Goal: Obtain resource: Obtain resource

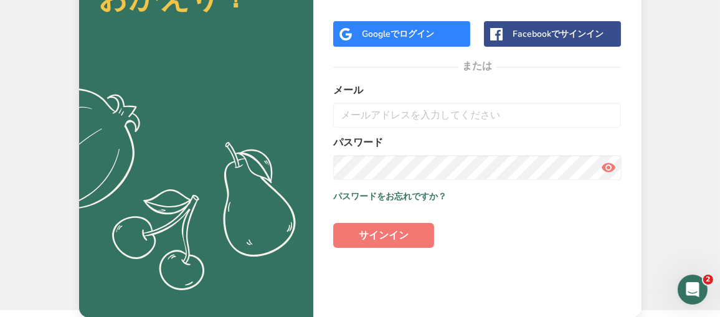
scroll to position [89, 0]
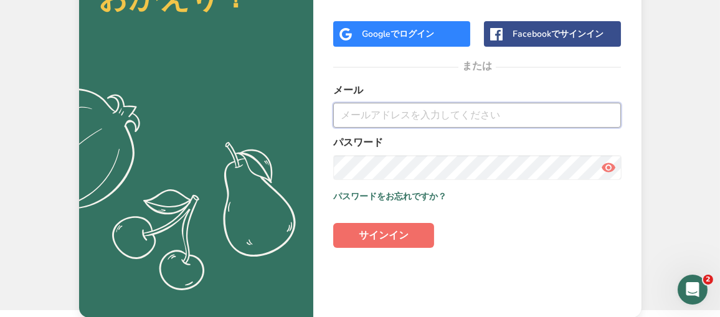
type input "[EMAIL_ADDRESS][DOMAIN_NAME]"
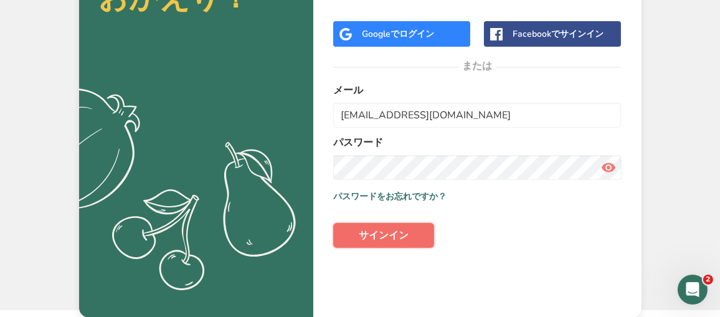
click at [384, 233] on font "サインイン" at bounding box center [384, 236] width 50 height 14
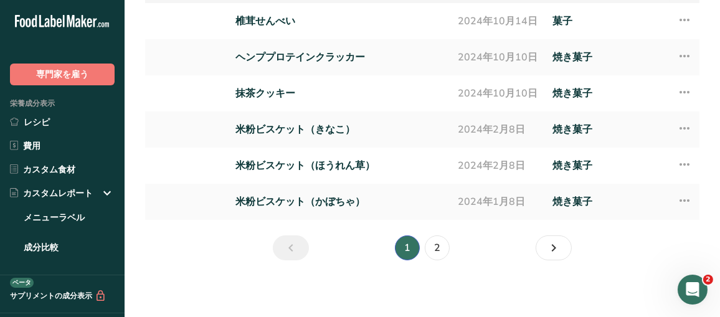
scroll to position [229, 0]
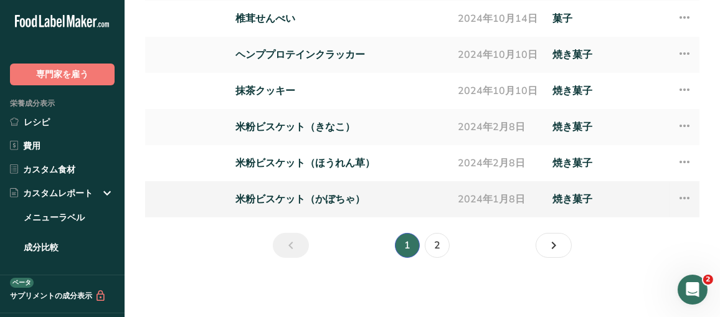
click at [329, 201] on font "米粉ビスケット（かぼちゃ）" at bounding box center [300, 199] width 130 height 14
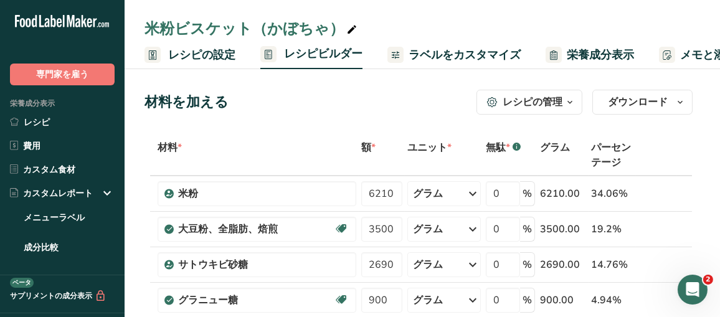
click at [474, 60] on font "ラベルをカスタマイズ" at bounding box center [464, 54] width 112 height 15
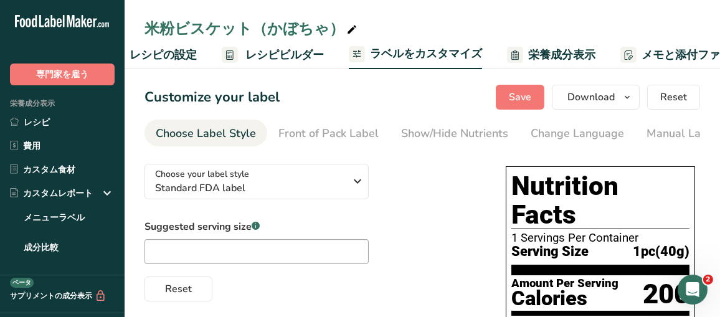
scroll to position [0, 224]
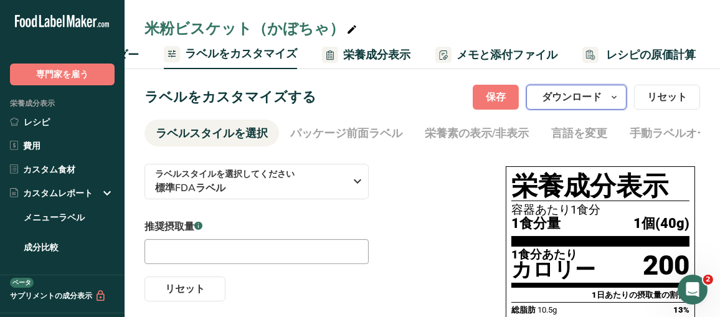
click at [602, 97] on font "ダウンロード" at bounding box center [572, 97] width 60 height 14
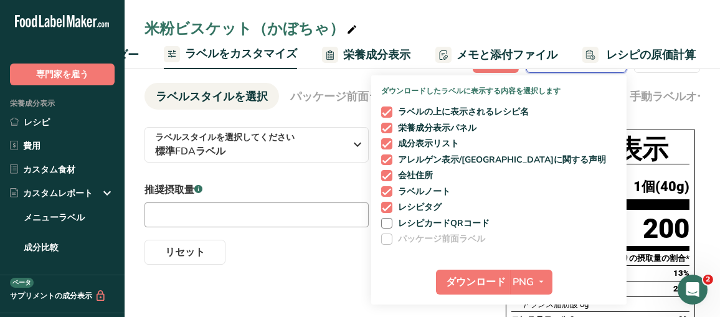
scroll to position [62, 0]
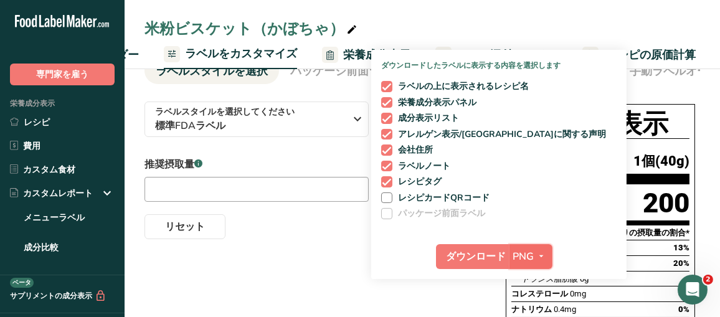
click at [537, 252] on icon "button" at bounding box center [542, 256] width 10 height 16
click at [537, 277] on font "PNG" at bounding box center [531, 282] width 18 height 12
click at [470, 252] on font "ダウンロード" at bounding box center [476, 257] width 60 height 14
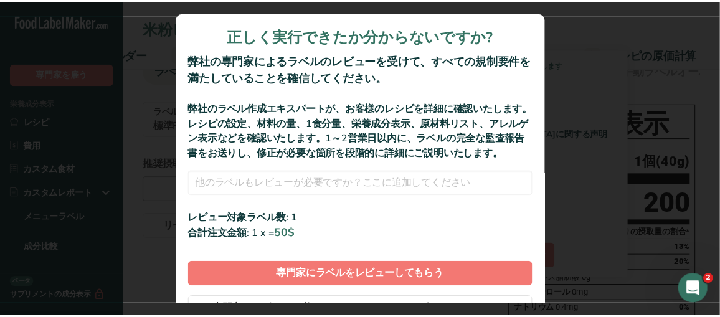
scroll to position [68, 0]
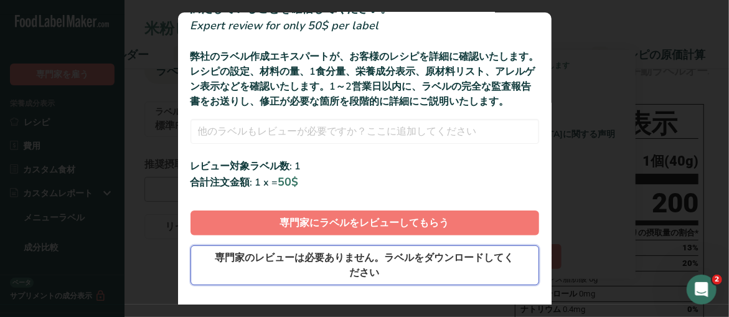
click at [331, 275] on font "専門家のレビューは必要ありません。ラベルをダウンロードしてください" at bounding box center [364, 265] width 299 height 29
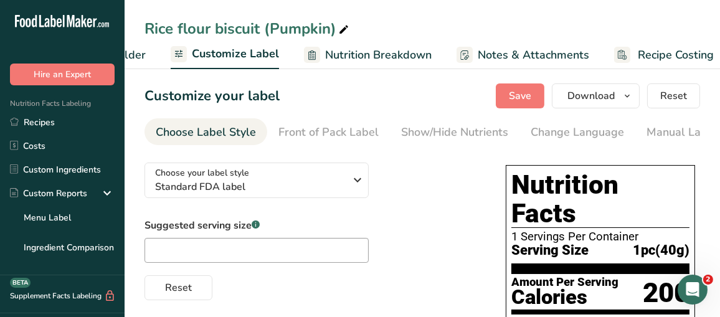
scroll to position [0, 0]
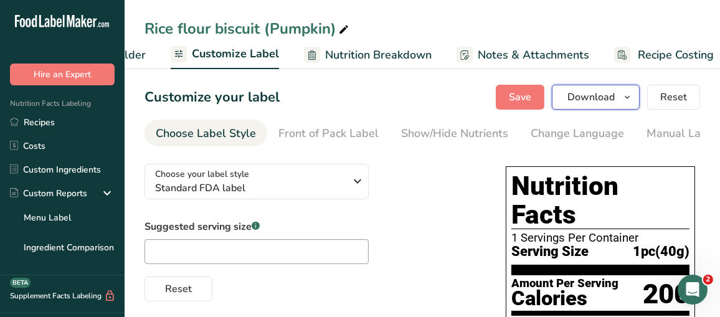
click at [597, 98] on span "Download" at bounding box center [590, 97] width 47 height 15
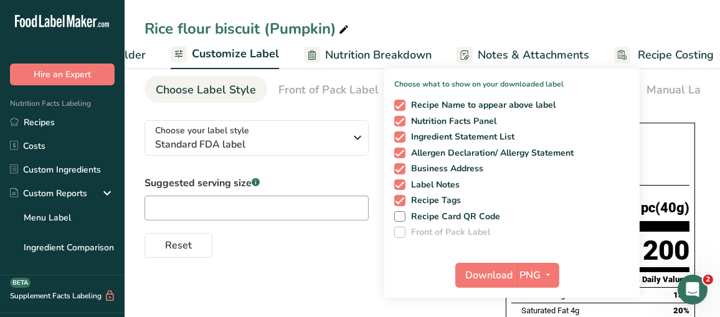
scroll to position [62, 0]
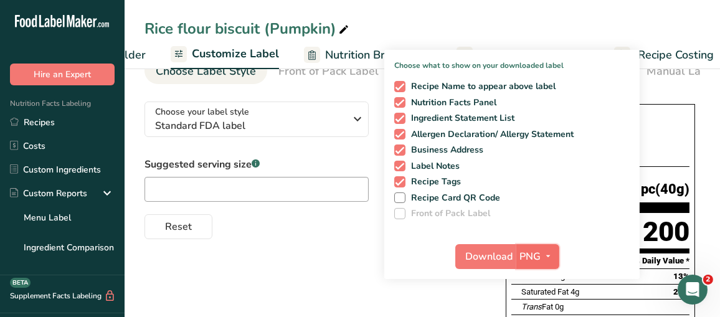
click at [538, 255] on span "PNG" at bounding box center [530, 256] width 21 height 15
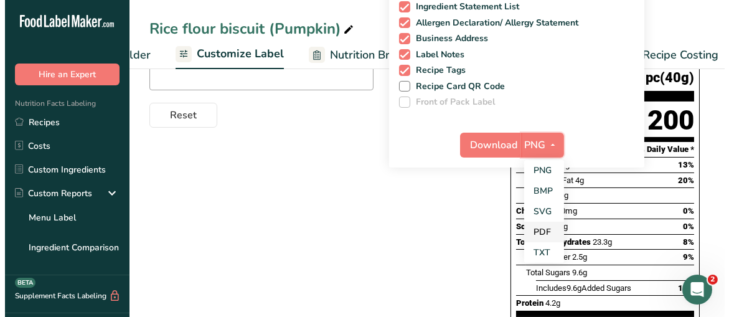
scroll to position [249, 0]
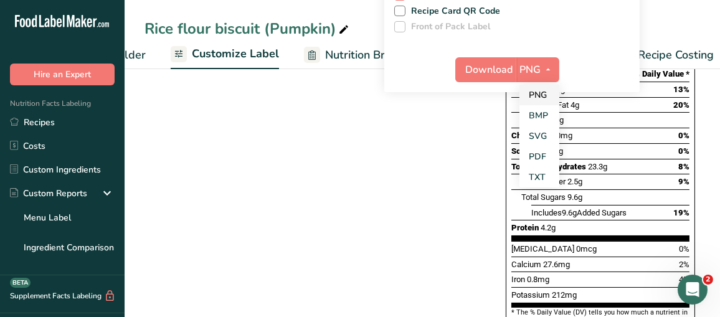
click at [539, 89] on link "PNG" at bounding box center [539, 95] width 40 height 21
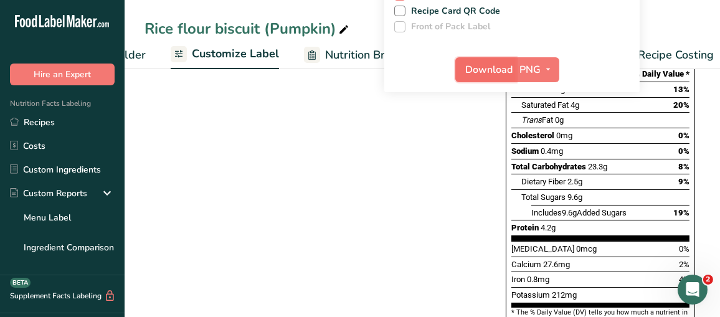
click at [484, 69] on span "Download" at bounding box center [489, 69] width 47 height 15
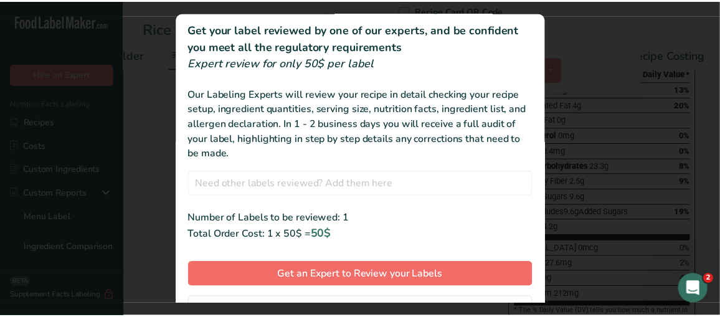
scroll to position [70, 0]
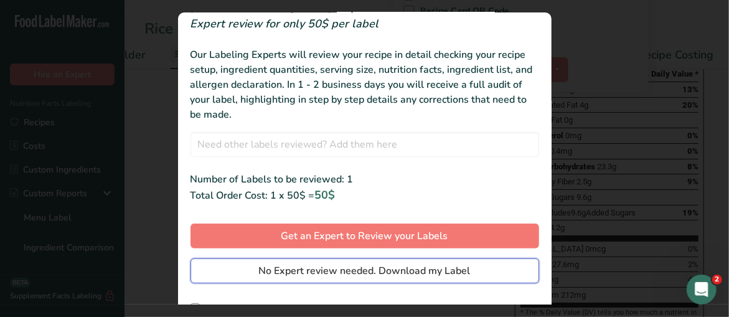
click at [365, 268] on span "No Expert review needed. Download my Label" at bounding box center [365, 270] width 212 height 15
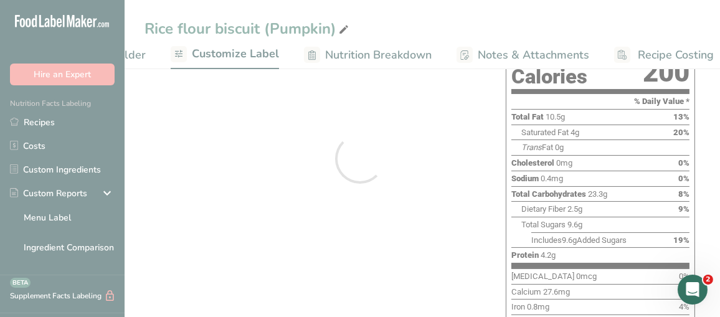
scroll to position [0, 0]
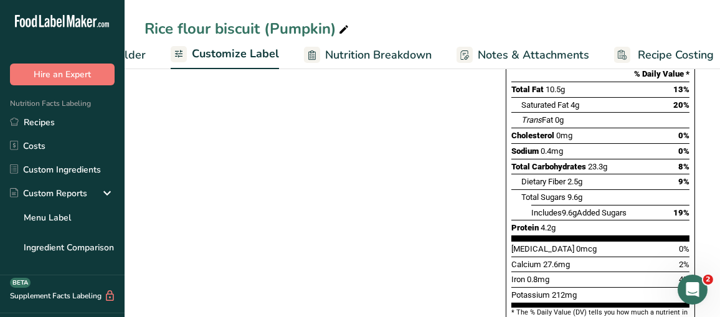
drag, startPoint x: 47, startPoint y: 122, endPoint x: 151, endPoint y: 117, distance: 104.7
click at [47, 122] on link "Recipes" at bounding box center [62, 122] width 125 height 24
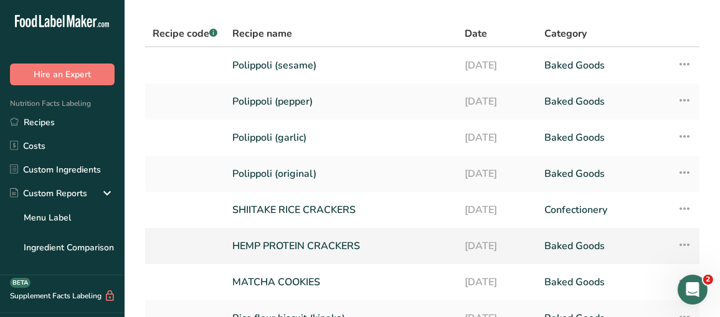
scroll to position [187, 0]
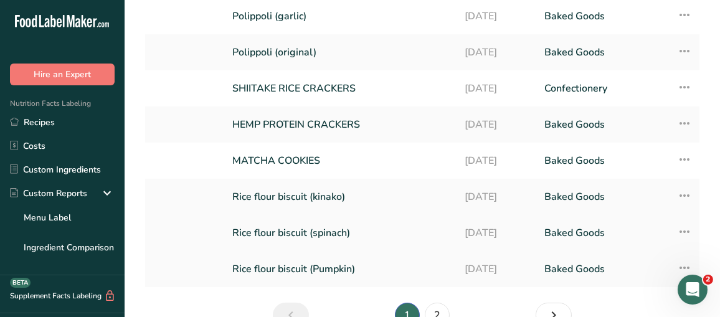
click at [330, 220] on link "Rice flour biscuit (spinach)" at bounding box center [340, 233] width 217 height 26
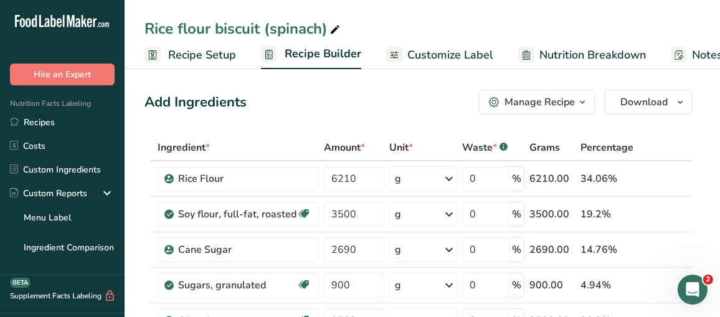
click at [465, 60] on span "Customize Label" at bounding box center [450, 55] width 86 height 17
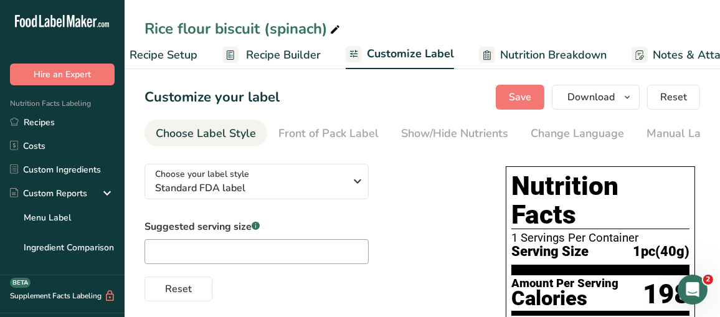
scroll to position [0, 227]
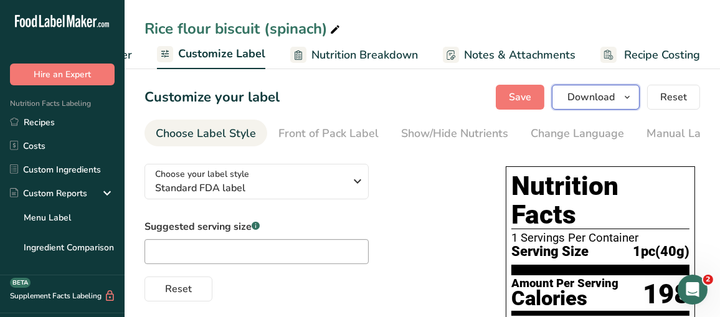
click at [601, 96] on span "Download" at bounding box center [590, 97] width 47 height 15
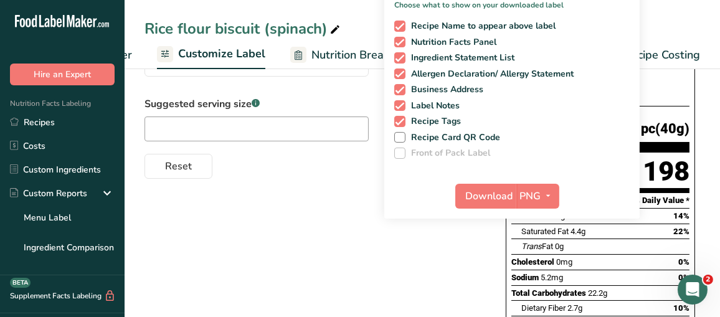
scroll to position [125, 0]
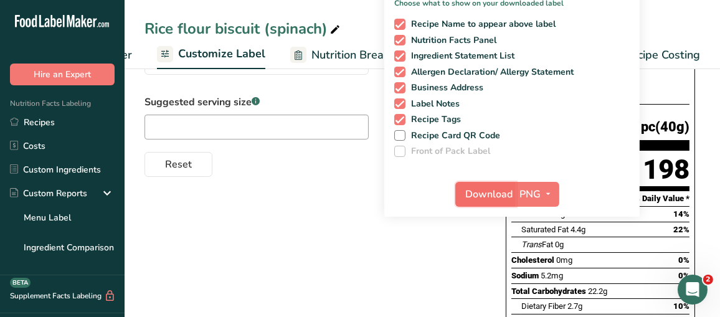
click at [487, 192] on span "Download" at bounding box center [489, 194] width 47 height 15
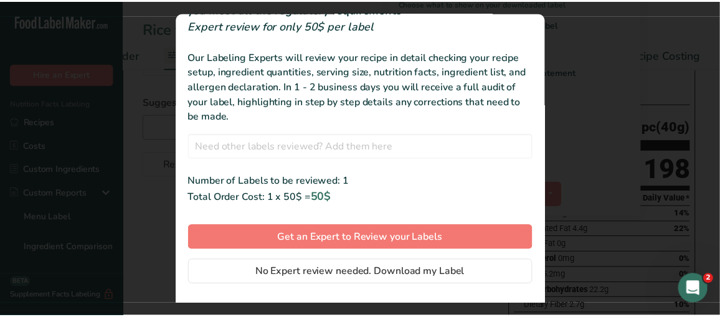
scroll to position [70, 0]
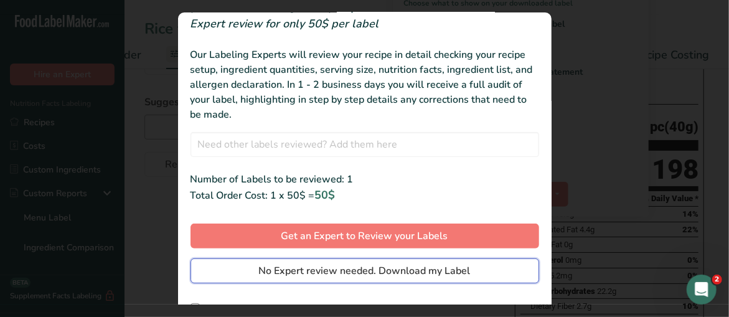
click at [354, 264] on span "No Expert review needed. Download my Label" at bounding box center [365, 270] width 212 height 15
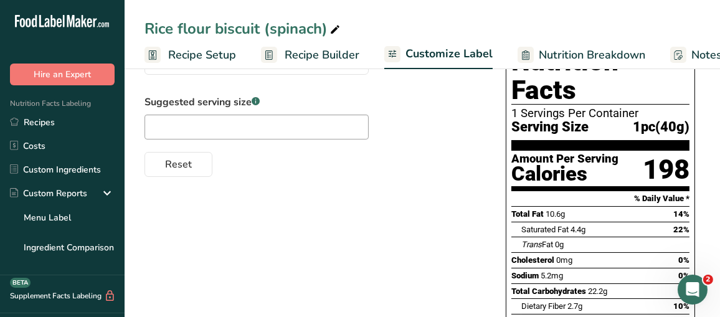
scroll to position [0, 218]
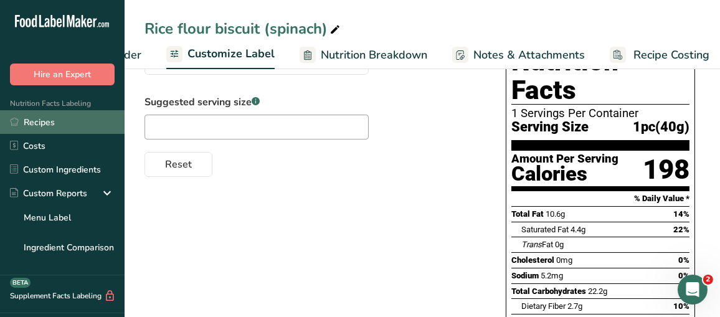
click at [19, 120] on link "Recipes" at bounding box center [62, 122] width 125 height 24
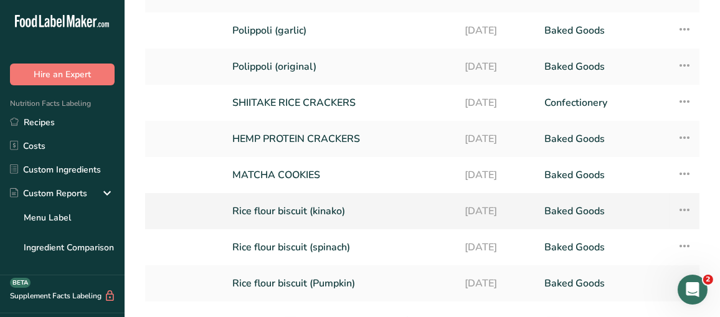
scroll to position [229, 0]
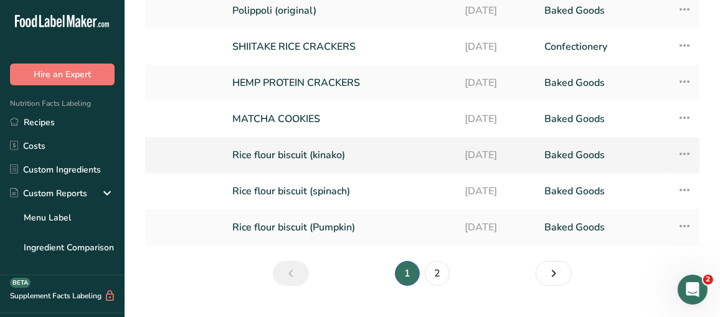
click at [332, 142] on link "Rice flour biscuit (kinako)" at bounding box center [340, 155] width 217 height 26
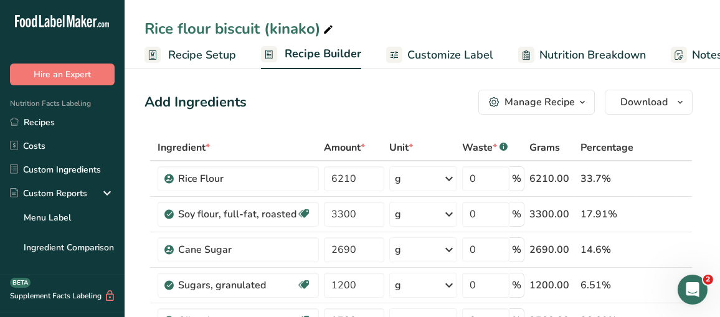
click at [455, 55] on span "Customize Label" at bounding box center [450, 55] width 86 height 17
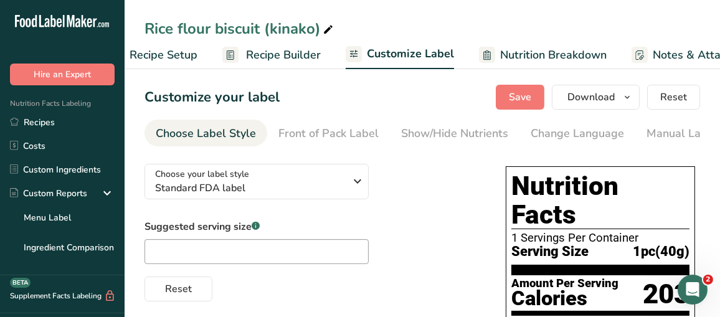
scroll to position [0, 227]
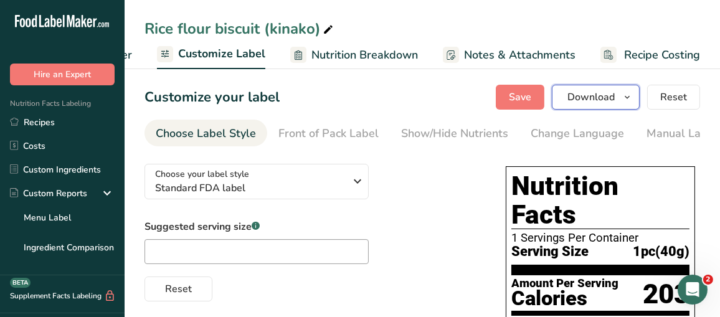
click at [599, 98] on span "Download" at bounding box center [590, 97] width 47 height 15
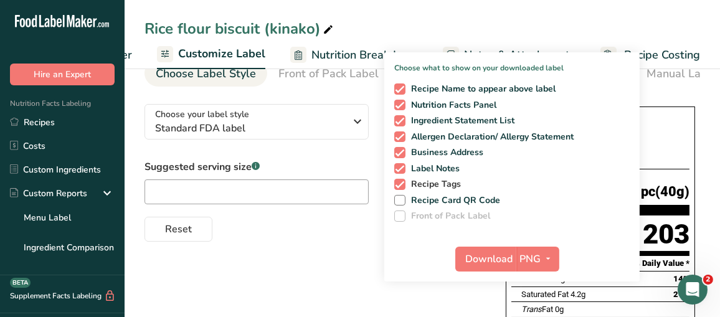
scroll to position [125, 0]
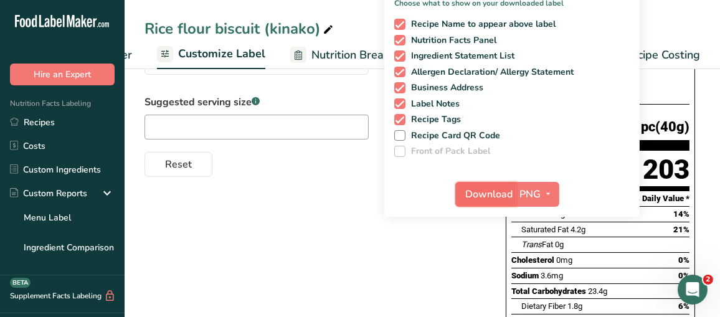
click at [497, 196] on span "Download" at bounding box center [489, 194] width 47 height 15
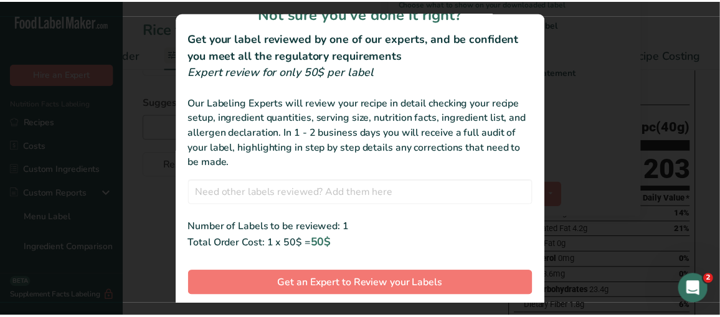
scroll to position [70, 0]
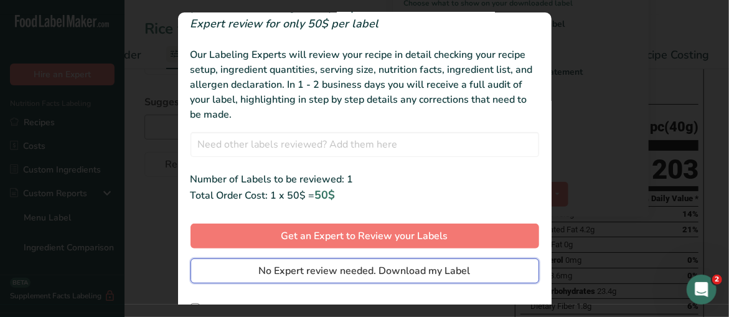
click at [365, 275] on span "No Expert review needed. Download my Label" at bounding box center [365, 270] width 212 height 15
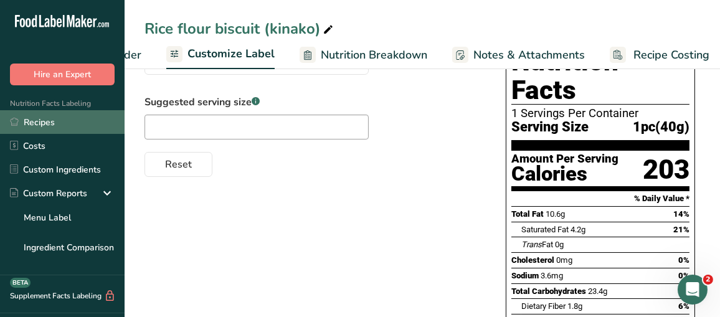
click at [29, 124] on link "Recipes" at bounding box center [62, 122] width 125 height 24
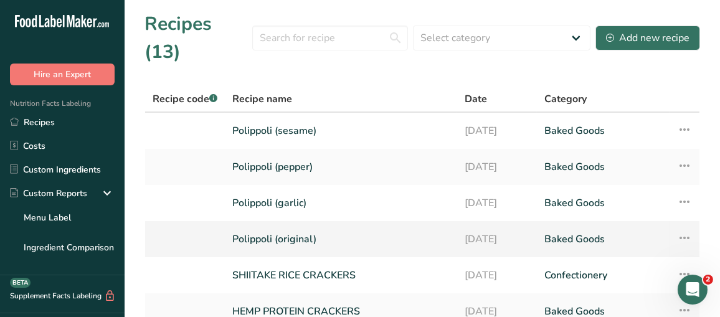
click at [281, 226] on link "Polippoli (original)" at bounding box center [340, 239] width 217 height 26
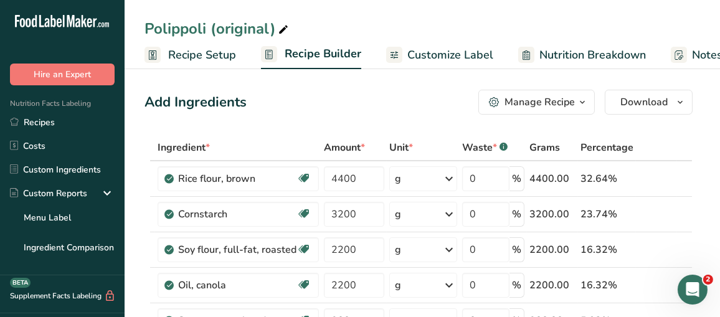
click at [454, 47] on span "Customize Label" at bounding box center [450, 55] width 86 height 17
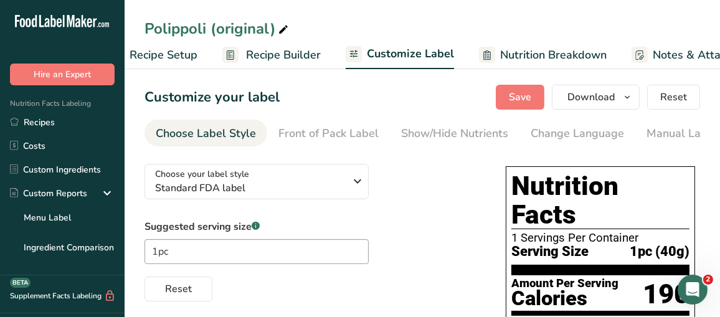
scroll to position [0, 227]
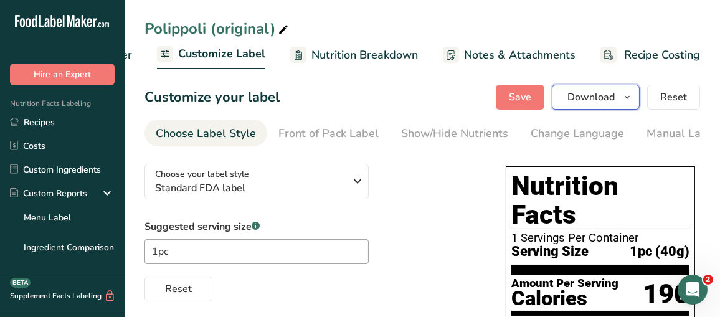
click at [605, 93] on span "Download" at bounding box center [590, 97] width 47 height 15
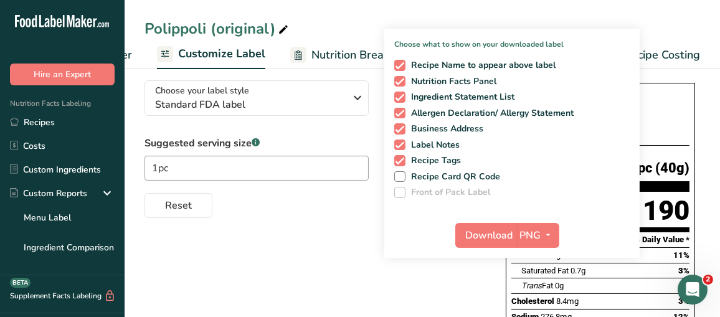
scroll to position [187, 0]
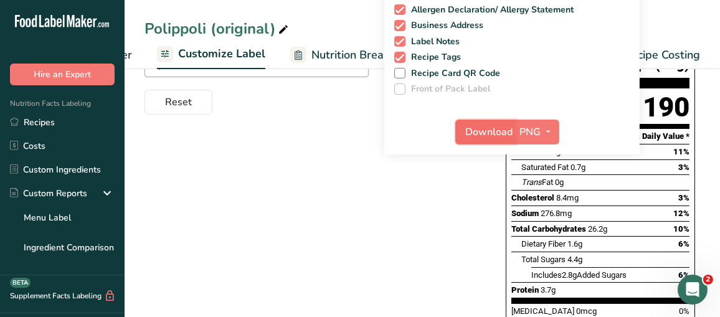
click at [480, 133] on span "Download" at bounding box center [489, 132] width 47 height 15
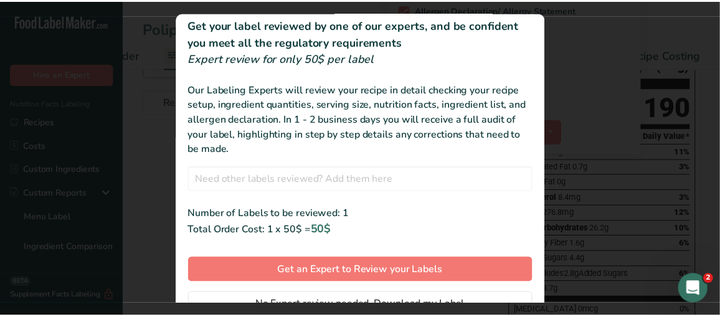
scroll to position [62, 0]
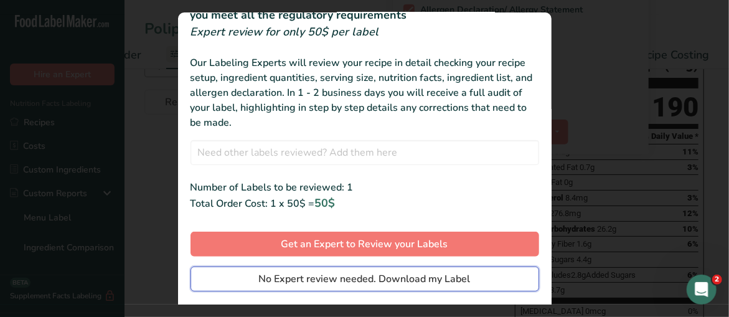
click at [389, 273] on span "No Expert review needed. Download my Label" at bounding box center [365, 278] width 212 height 15
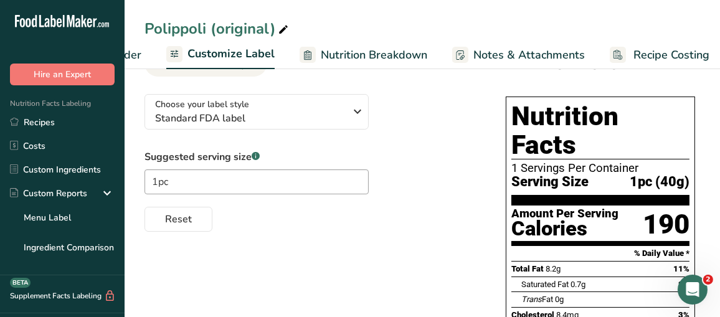
scroll to position [0, 0]
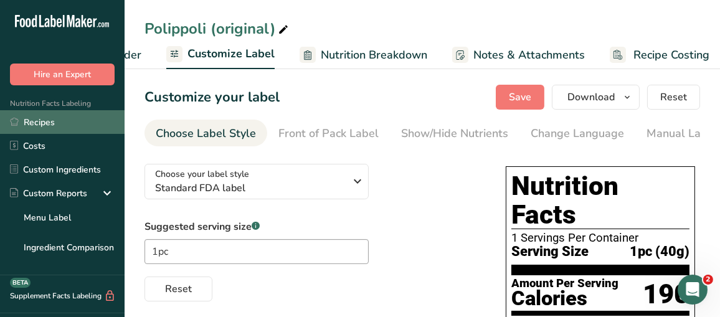
click at [37, 125] on link "Recipes" at bounding box center [62, 122] width 125 height 24
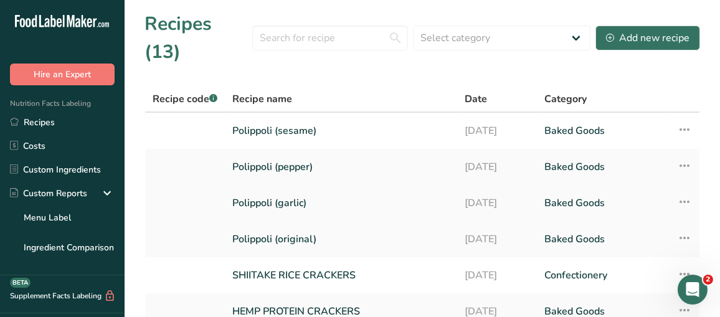
click at [267, 190] on link "Polippoli (garlic)" at bounding box center [340, 203] width 217 height 26
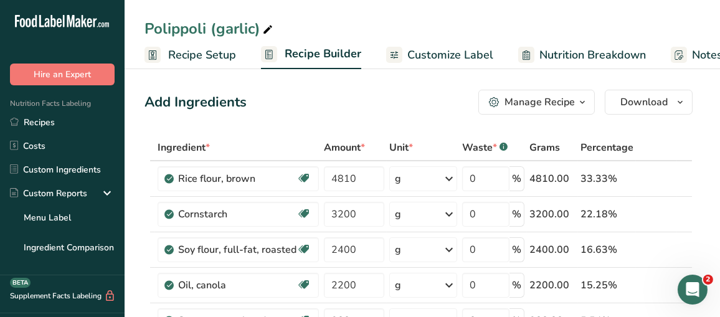
click at [441, 57] on span "Customize Label" at bounding box center [450, 55] width 86 height 17
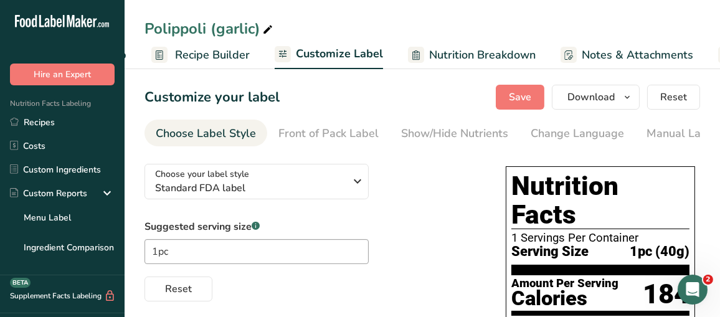
scroll to position [0, 227]
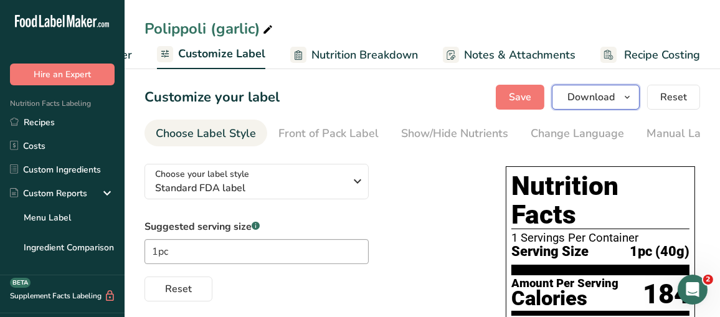
click at [595, 98] on span "Download" at bounding box center [590, 97] width 47 height 15
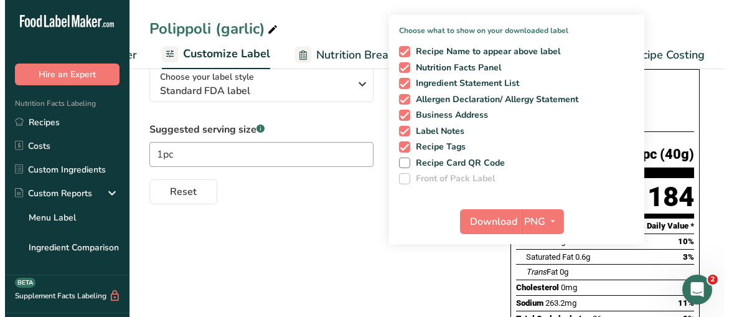
scroll to position [125, 0]
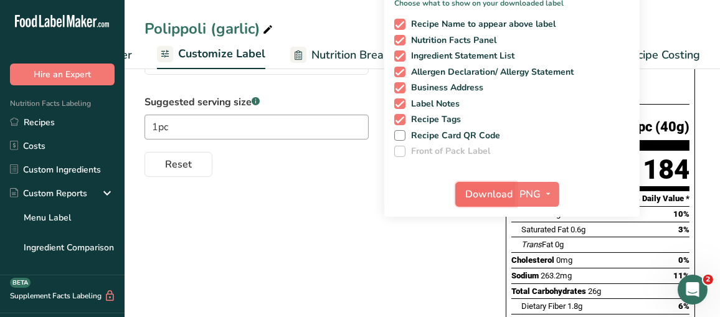
click at [493, 202] on button "Download" at bounding box center [485, 194] width 61 height 25
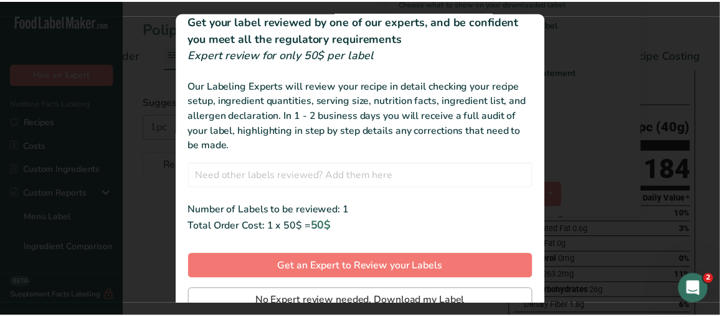
scroll to position [70, 0]
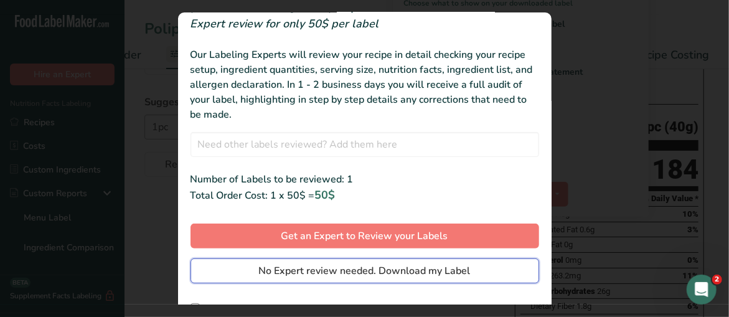
click at [394, 268] on span "No Expert review needed. Download my Label" at bounding box center [365, 270] width 212 height 15
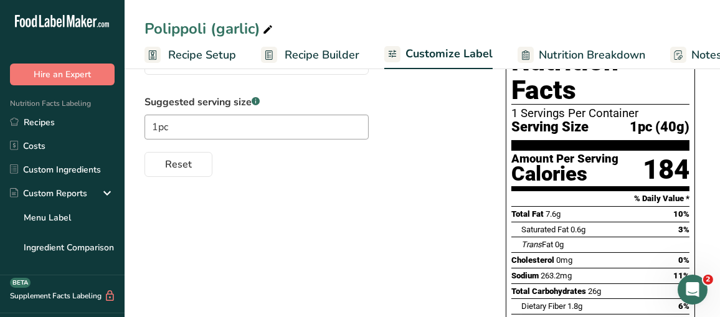
scroll to position [0, 218]
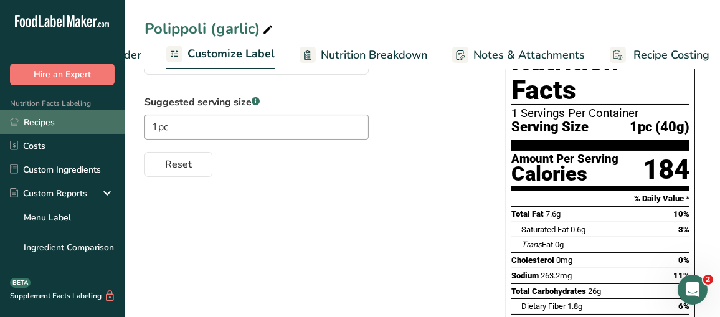
click at [46, 123] on link "Recipes" at bounding box center [62, 122] width 125 height 24
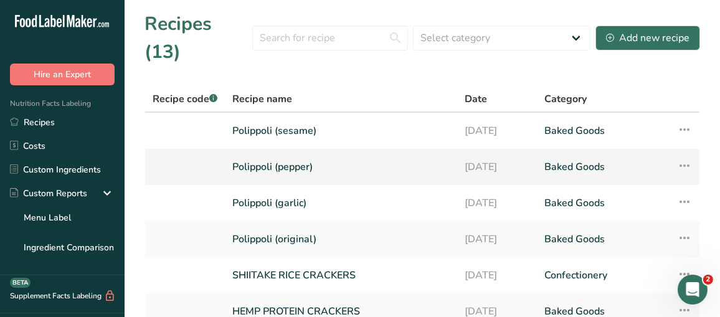
click at [262, 154] on link "Polippoli (pepper)" at bounding box center [340, 167] width 217 height 26
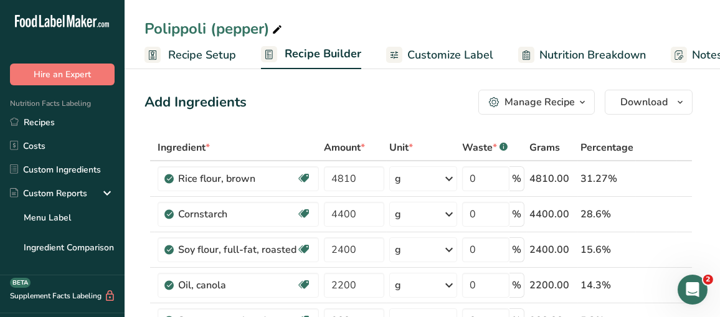
click at [476, 50] on span "Customize Label" at bounding box center [450, 55] width 86 height 17
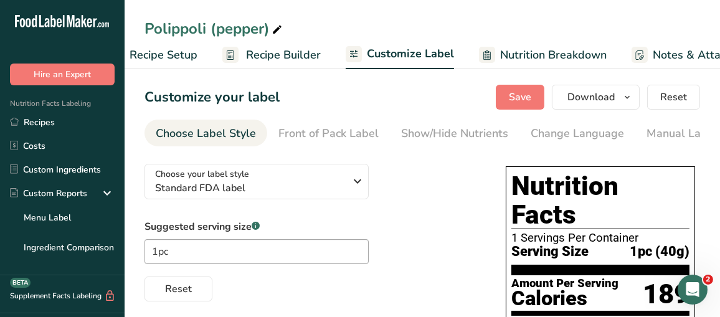
scroll to position [0, 227]
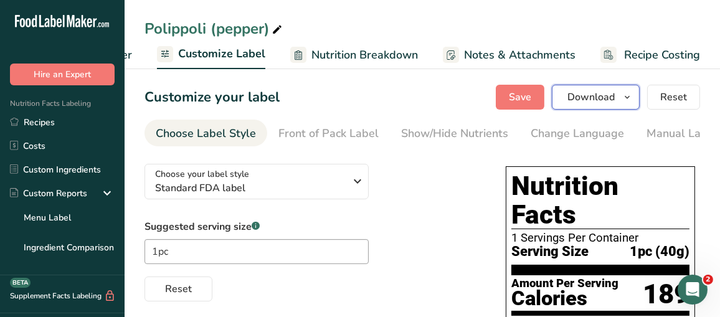
click at [578, 94] on span "Download" at bounding box center [590, 97] width 47 height 15
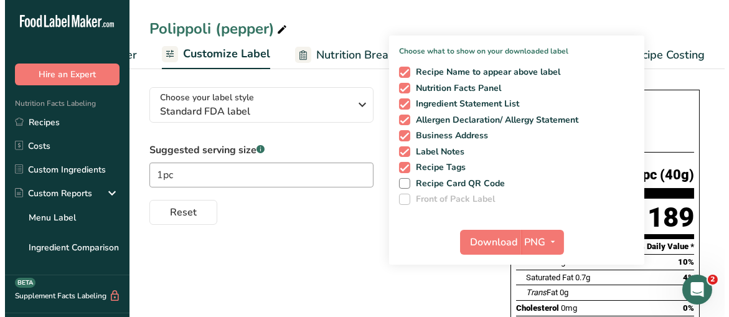
scroll to position [187, 0]
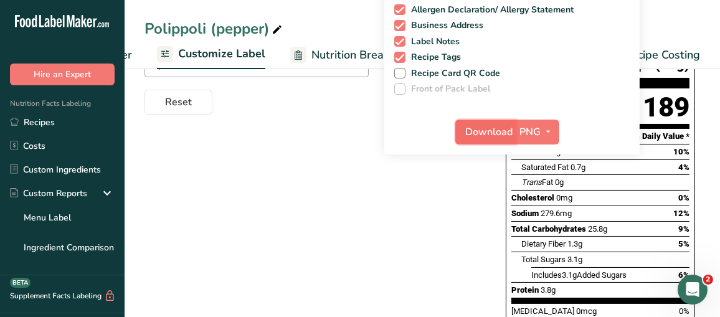
click at [495, 133] on span "Download" at bounding box center [489, 132] width 47 height 15
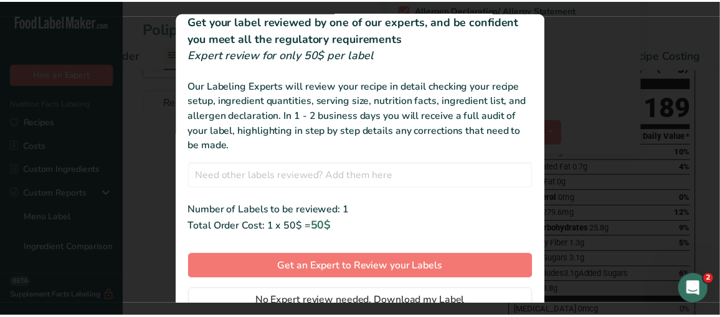
scroll to position [70, 0]
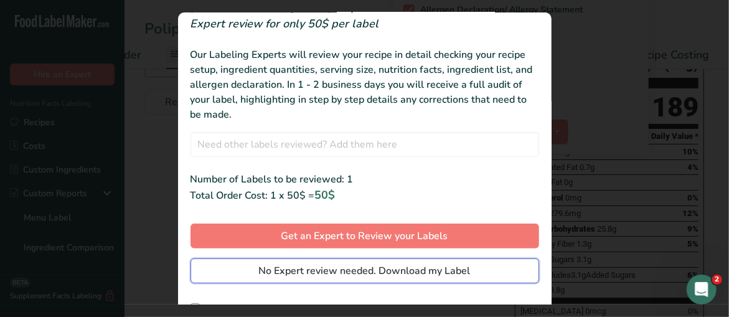
click at [400, 267] on span "No Expert review needed. Download my Label" at bounding box center [365, 270] width 212 height 15
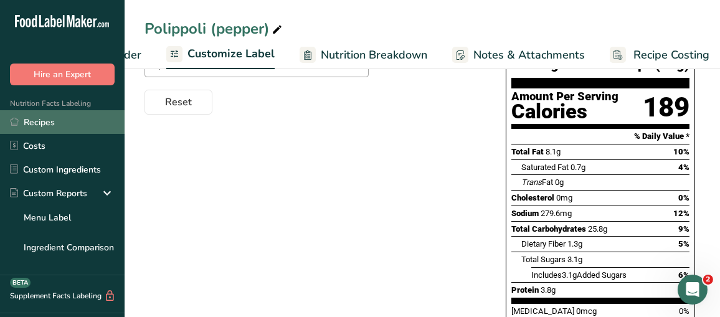
drag, startPoint x: 34, startPoint y: 122, endPoint x: 65, endPoint y: 122, distance: 31.8
click at [34, 122] on link "Recipes" at bounding box center [62, 122] width 125 height 24
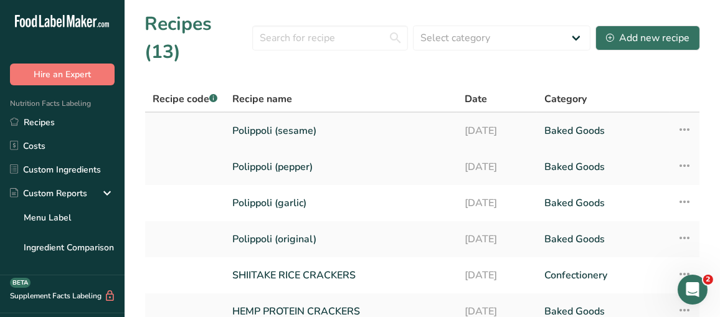
click at [315, 118] on link "Polippoli (sesame)" at bounding box center [340, 131] width 217 height 26
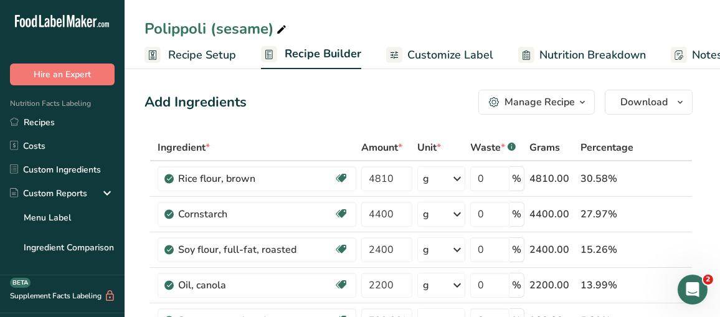
click at [460, 53] on span "Customize Label" at bounding box center [450, 55] width 86 height 17
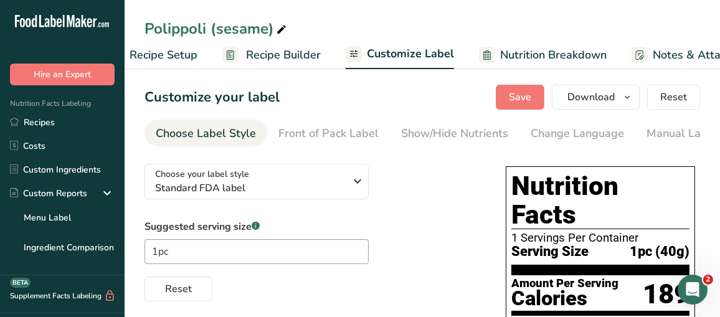
scroll to position [0, 227]
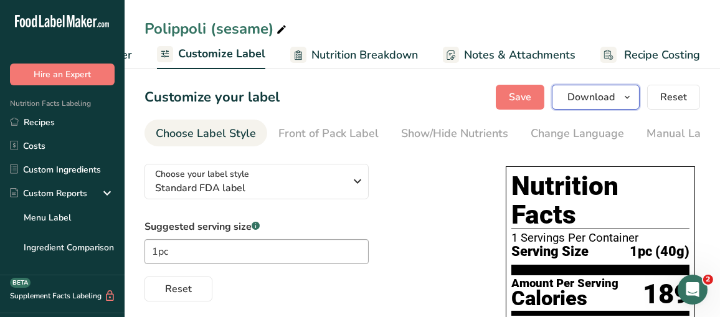
click at [603, 101] on span "Download" at bounding box center [590, 97] width 47 height 15
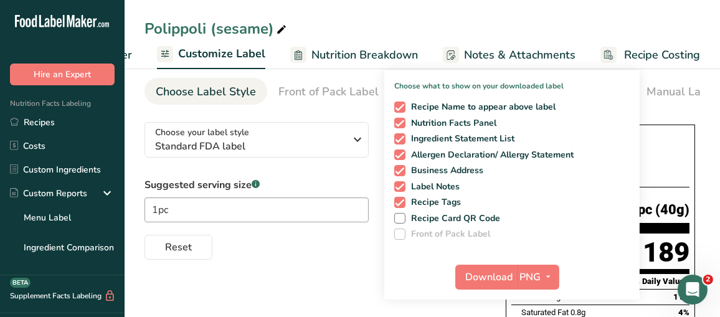
scroll to position [125, 0]
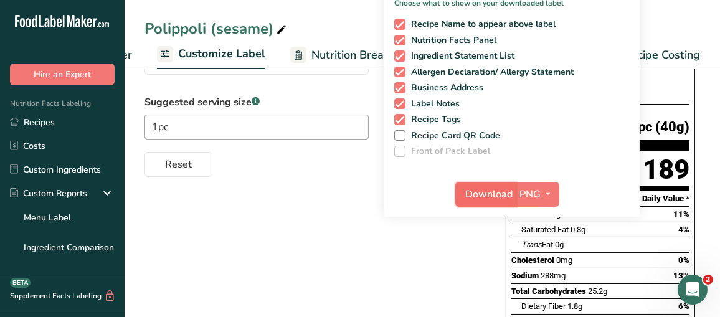
click at [493, 190] on span "Download" at bounding box center [489, 194] width 47 height 15
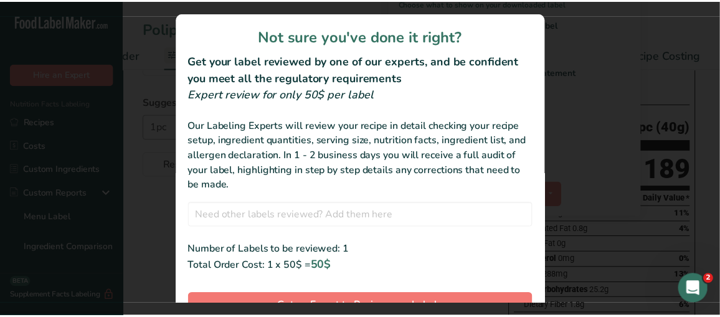
scroll to position [70, 0]
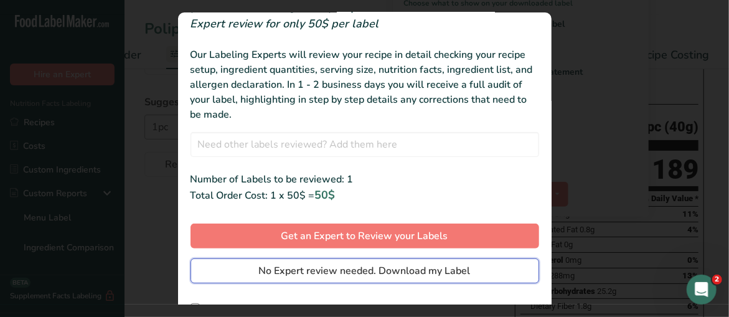
click at [378, 270] on span "No Expert review needed. Download my Label" at bounding box center [365, 270] width 212 height 15
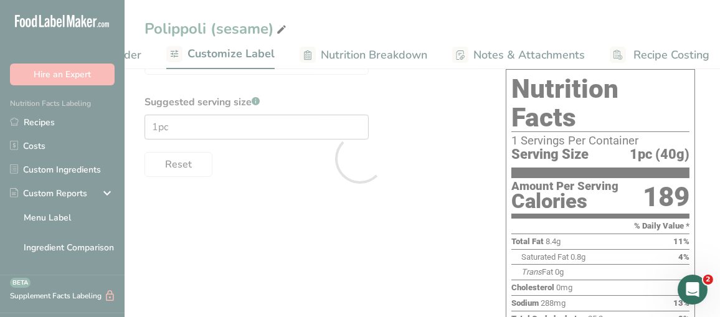
scroll to position [0, 0]
